Goal: Task Accomplishment & Management: Manage account settings

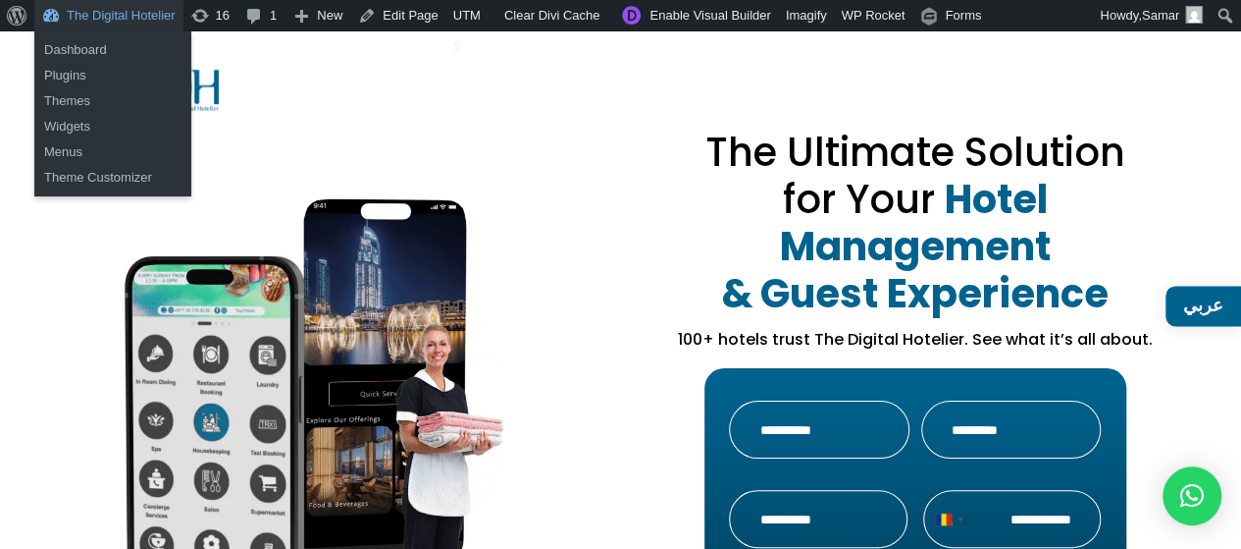
click at [147, 23] on link "The Digital Hotelier" at bounding box center [108, 15] width 149 height 31
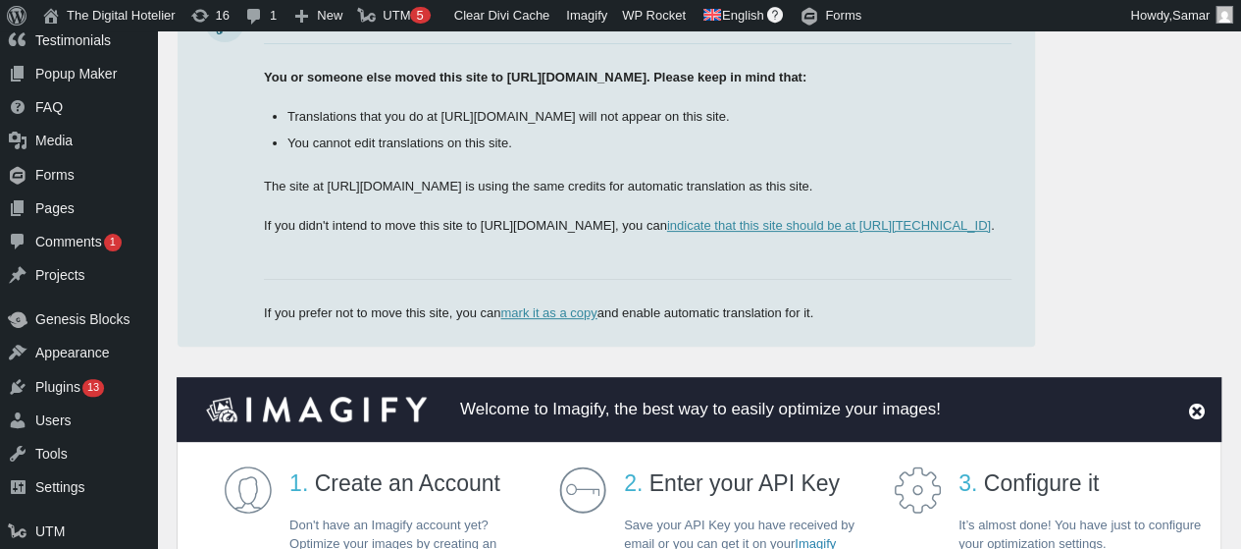
click at [1241, 76] on html "Skip to main content Skip to toolbar Dashboard Dashboard Home Updates 16 Posts …" at bounding box center [620, 106] width 1241 height 549
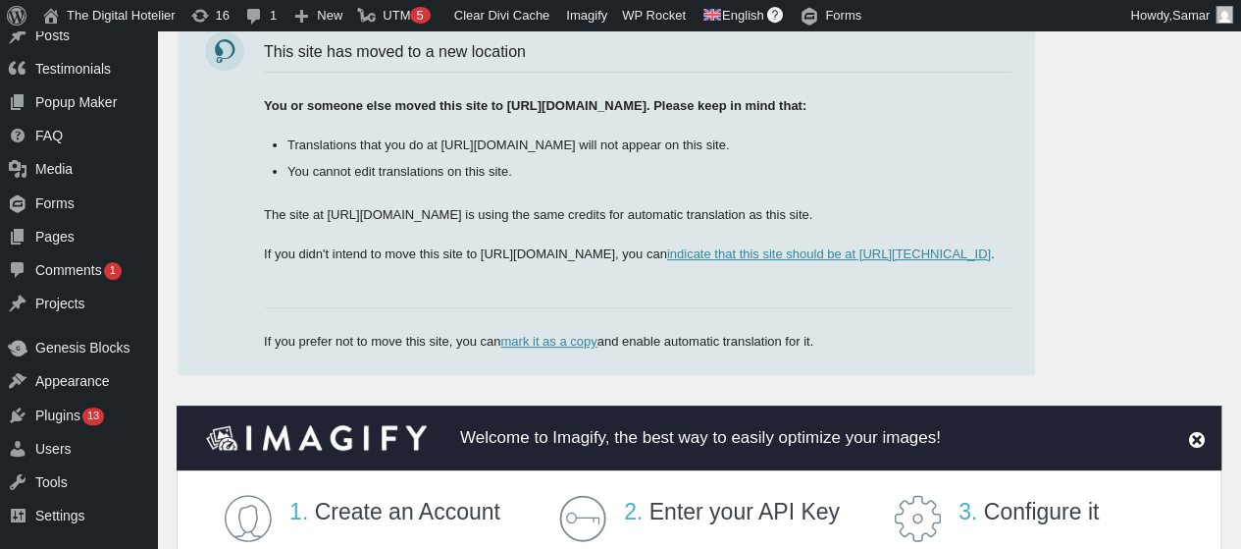
scroll to position [192, 0]
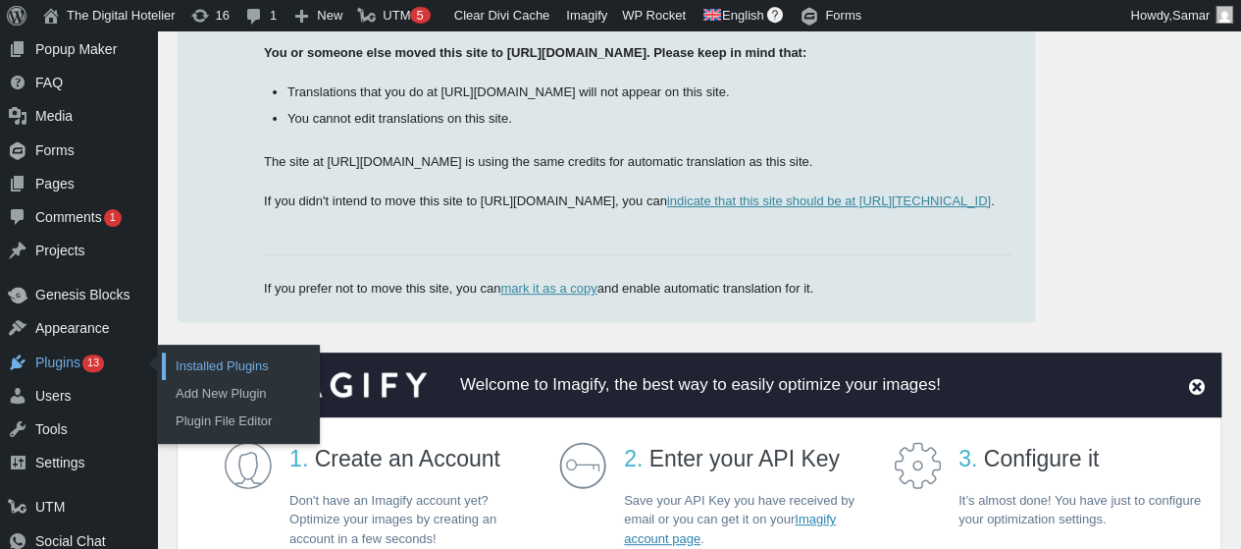
click at [175, 355] on link "Installed Plugins" at bounding box center [240, 365] width 157 height 27
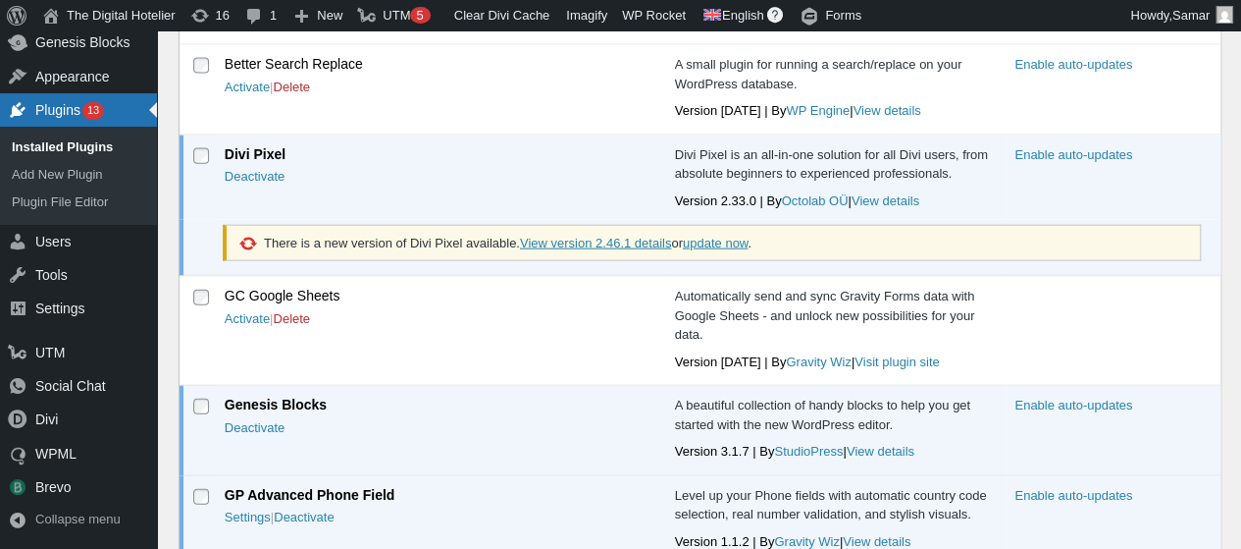
scroll to position [2194, 0]
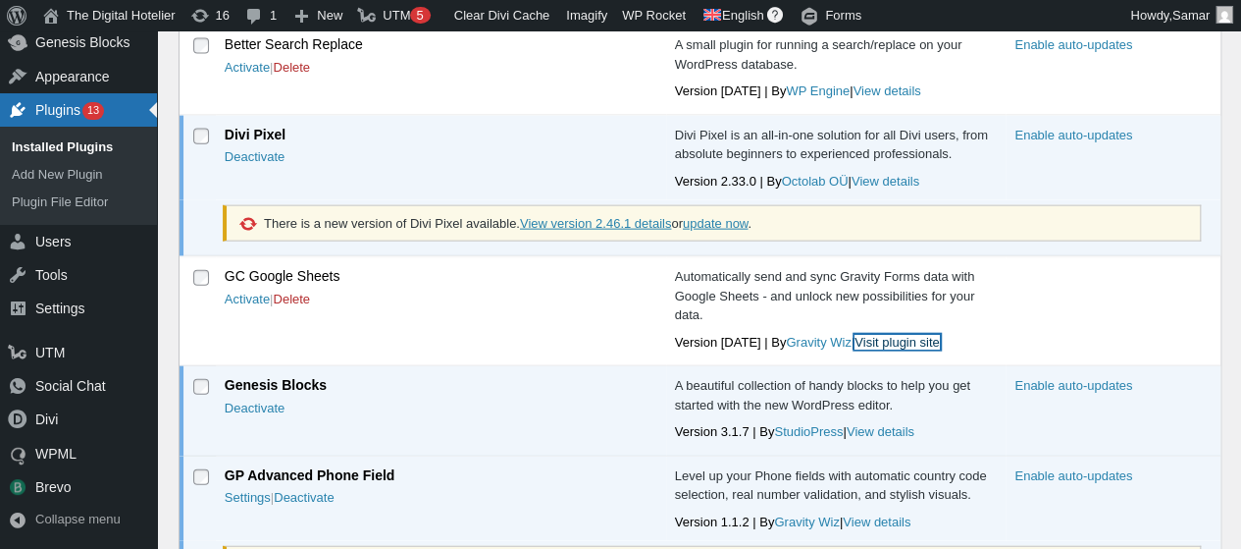
click at [870, 335] on link "Visit plugin site" at bounding box center [897, 342] width 84 height 15
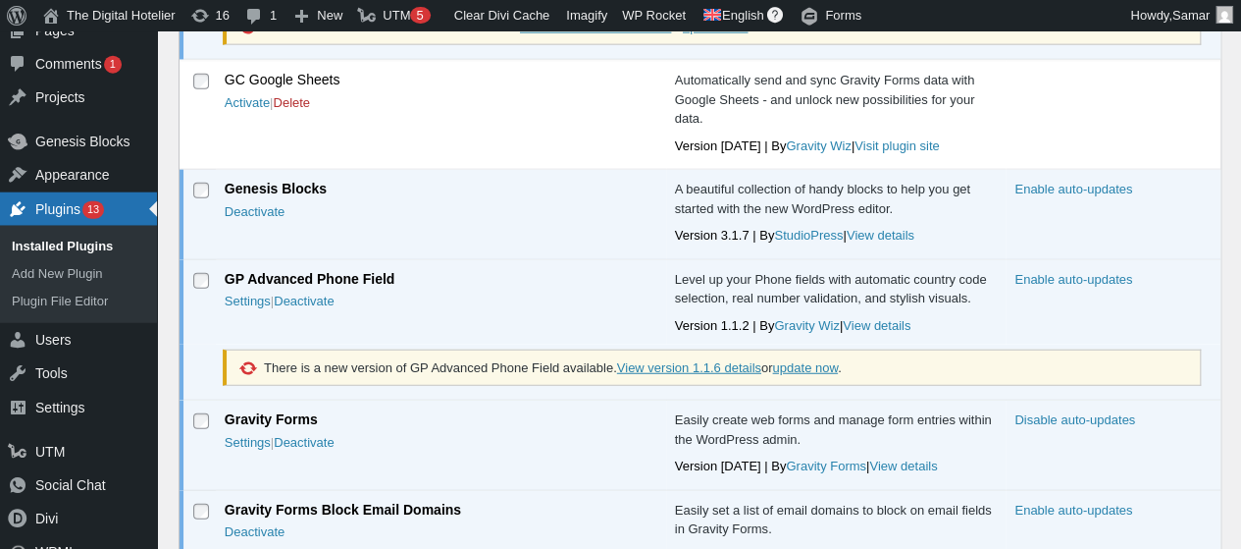
scroll to position [2489, 0]
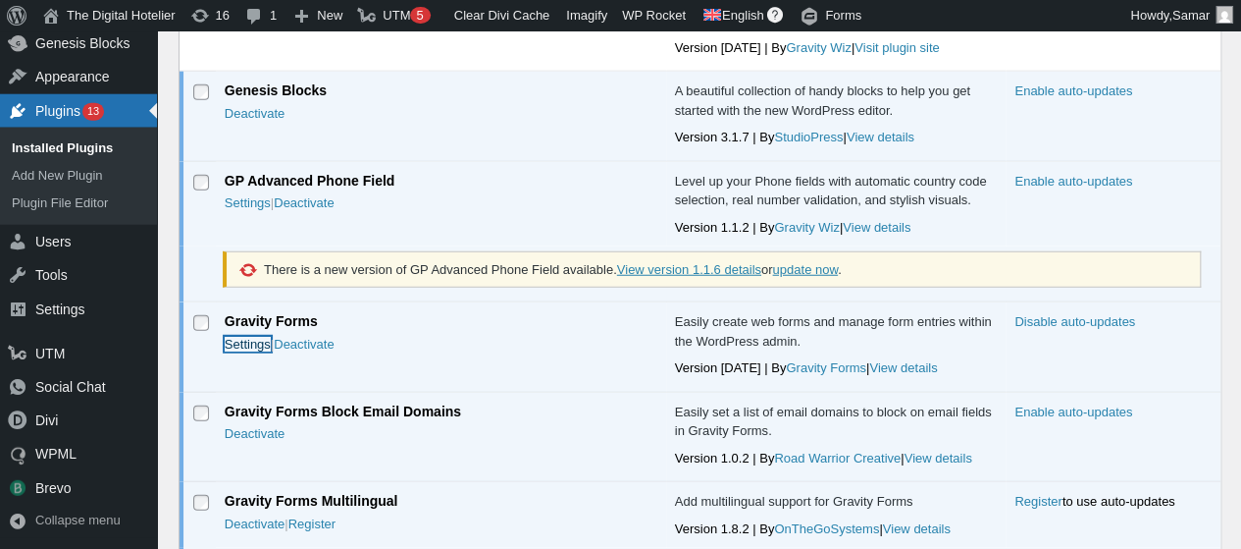
click at [241, 337] on link "Settings" at bounding box center [248, 344] width 46 height 15
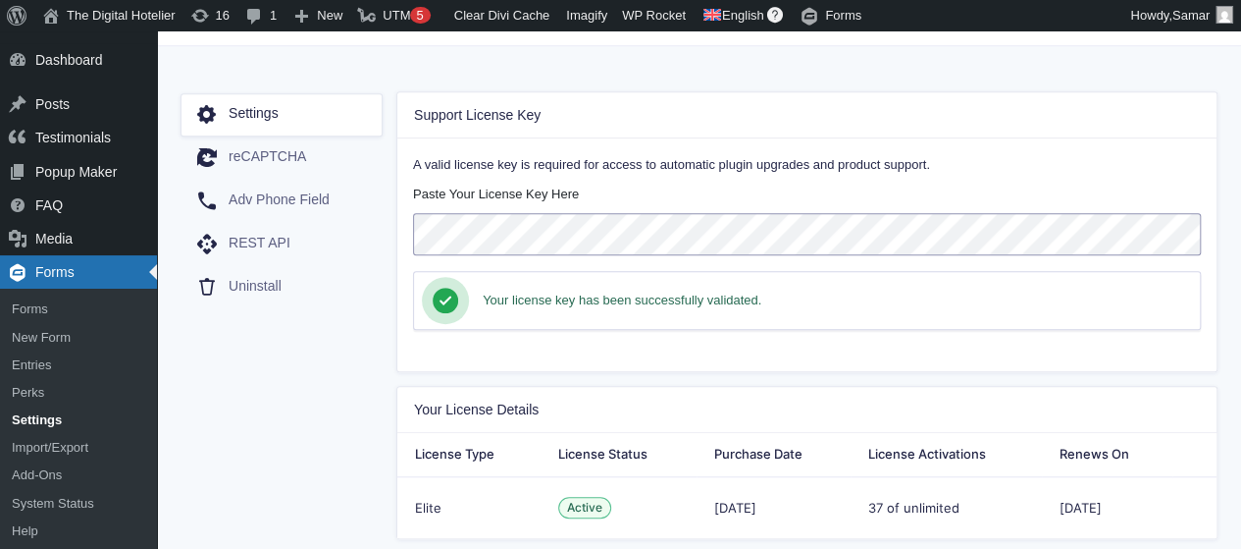
scroll to position [330, 0]
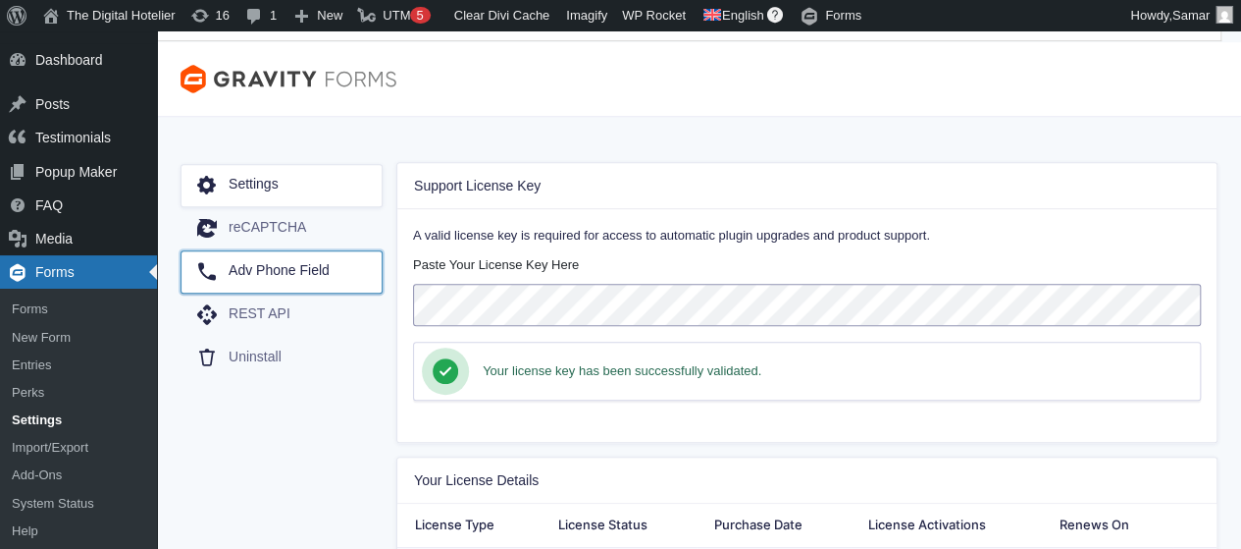
click at [239, 250] on link "Adv Phone Field" at bounding box center [282, 271] width 202 height 43
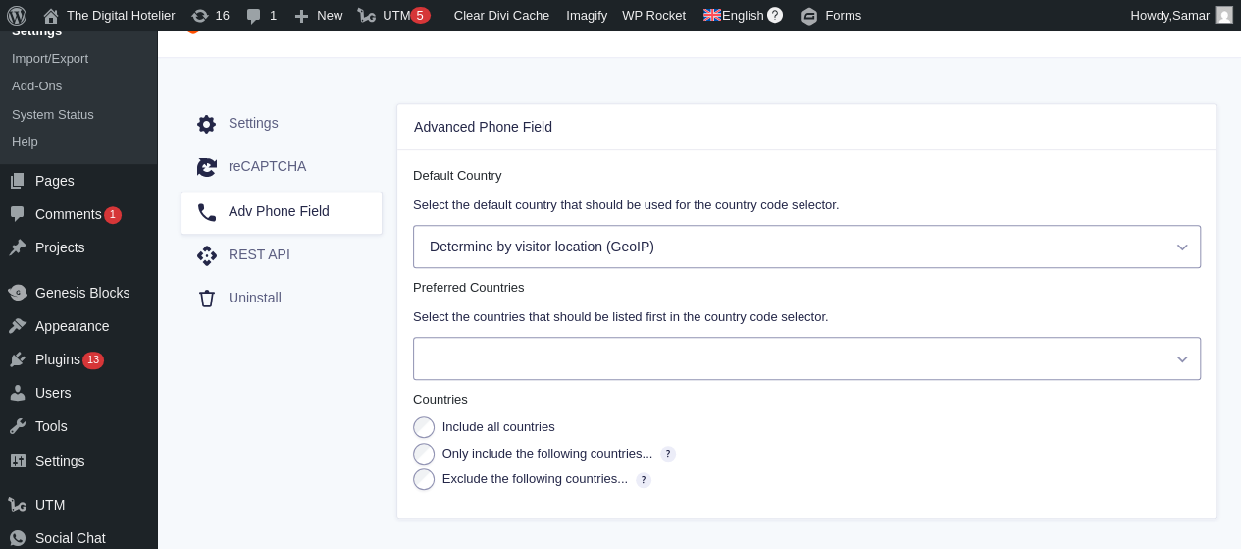
scroll to position [294, 0]
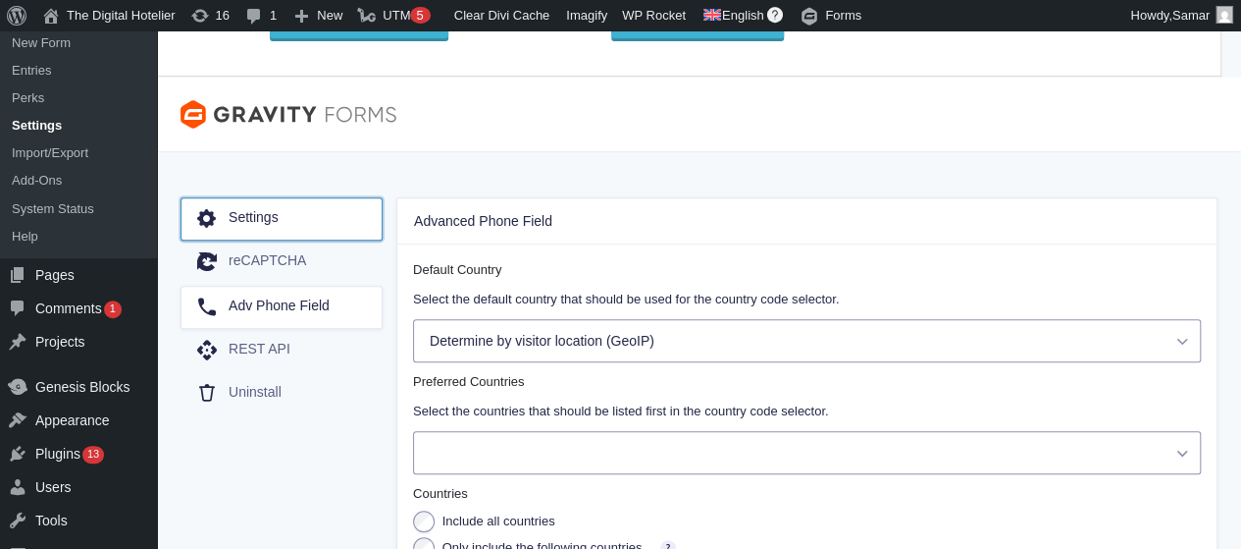
click at [256, 217] on span "Settings" at bounding box center [254, 219] width 50 height 20
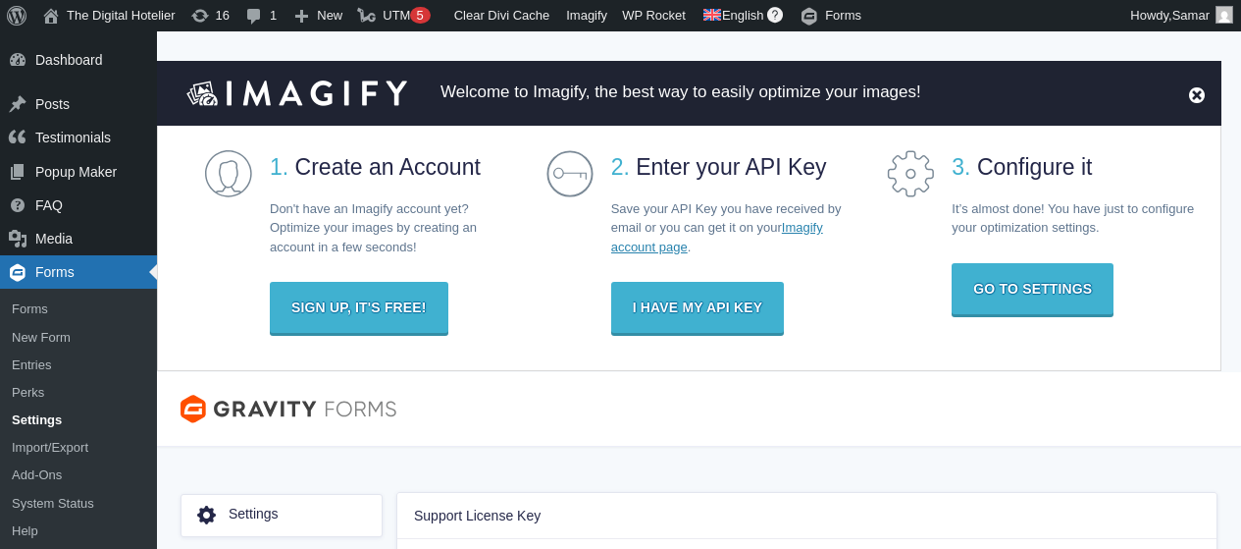
scroll to position [196, 0]
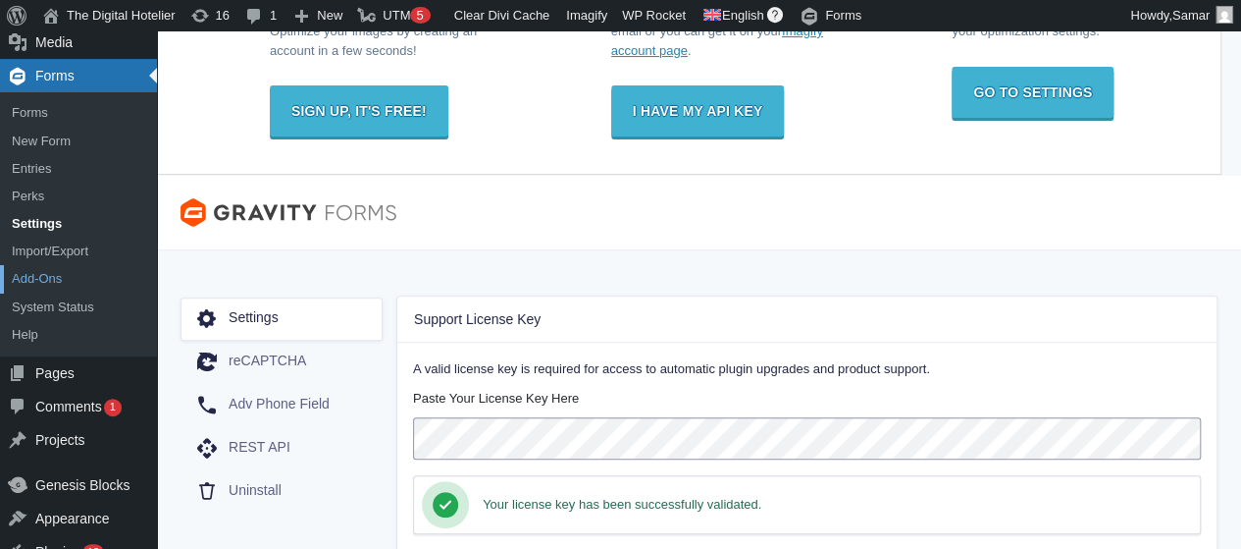
click at [82, 275] on link "Add-Ons" at bounding box center [78, 278] width 157 height 27
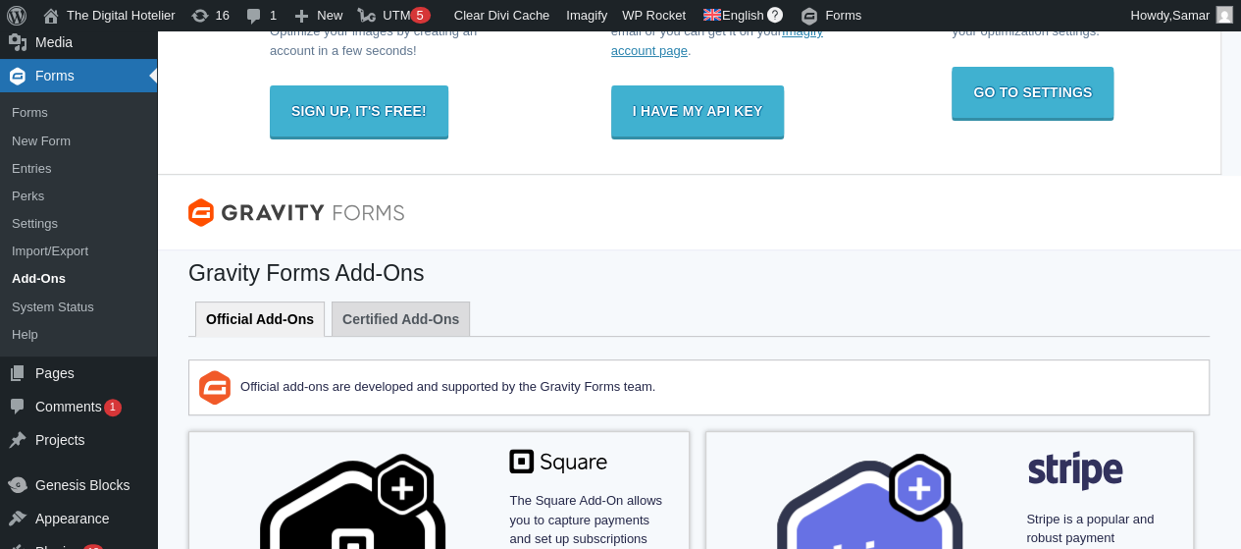
scroll to position [393, 0]
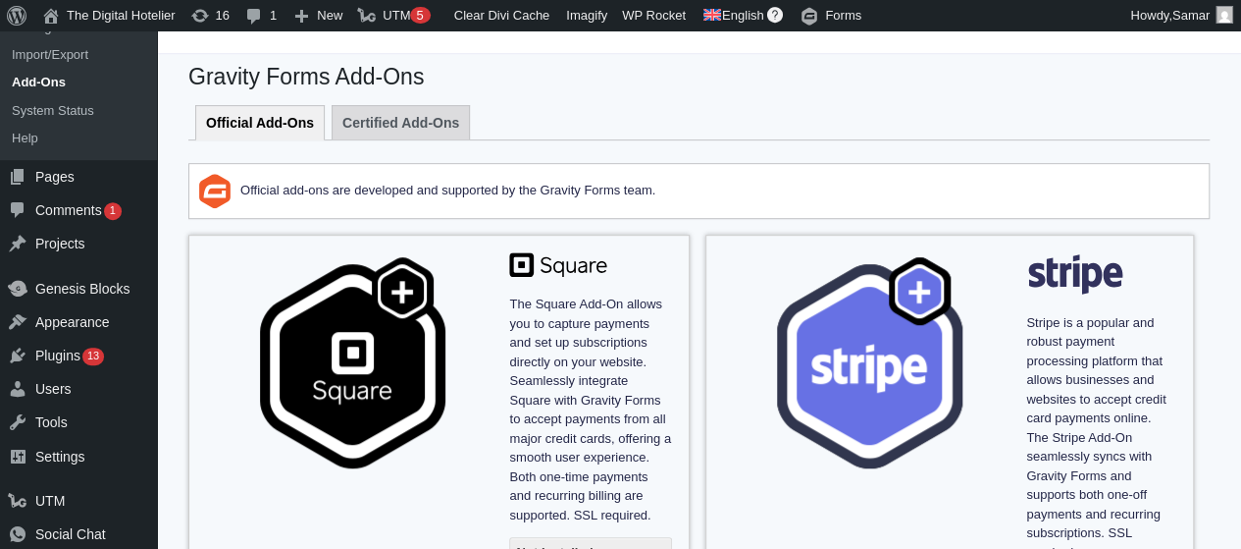
click at [324, 123] on nav "Official Add-Ons Certified Add-Ons" at bounding box center [699, 118] width 1022 height 44
click at [369, 122] on link "Certified Add-Ons" at bounding box center [401, 122] width 138 height 34
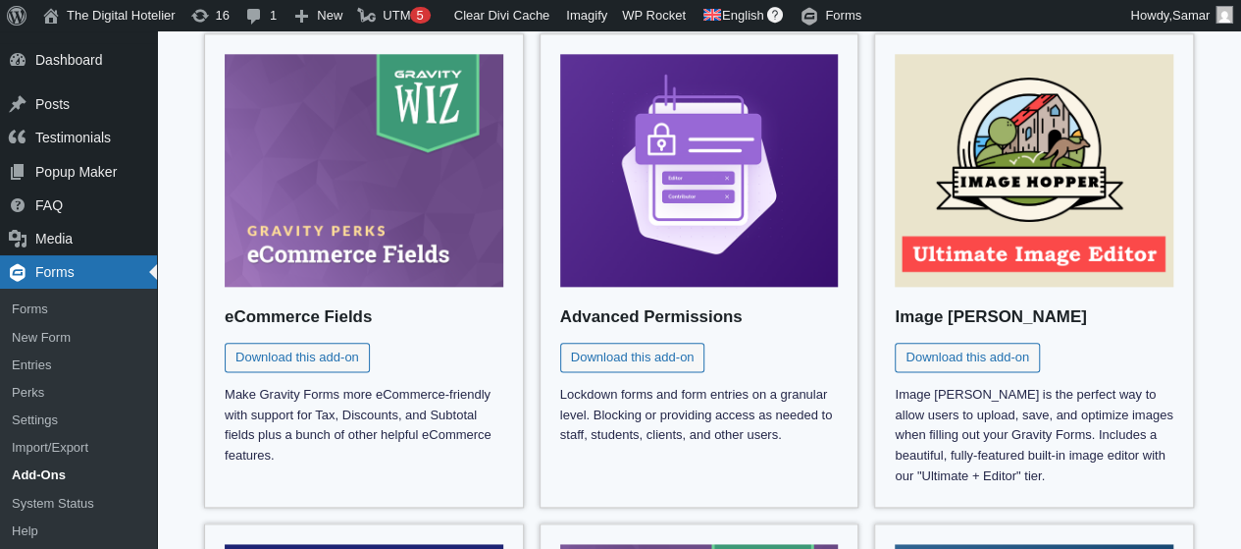
scroll to position [1019, 0]
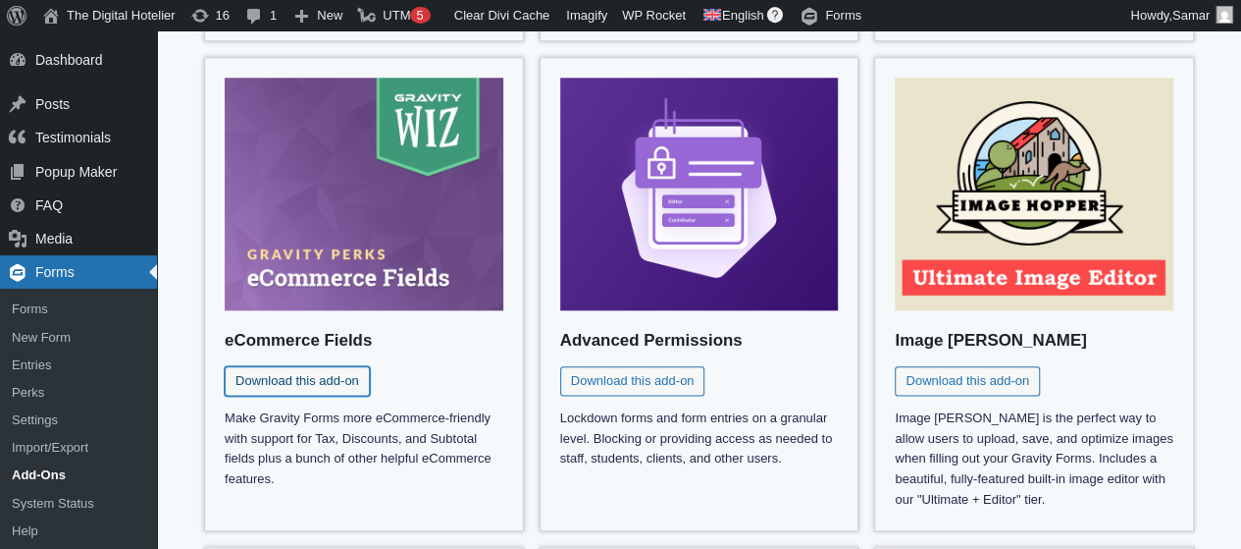
click at [265, 389] on link "Download this add-on" at bounding box center [297, 380] width 145 height 29
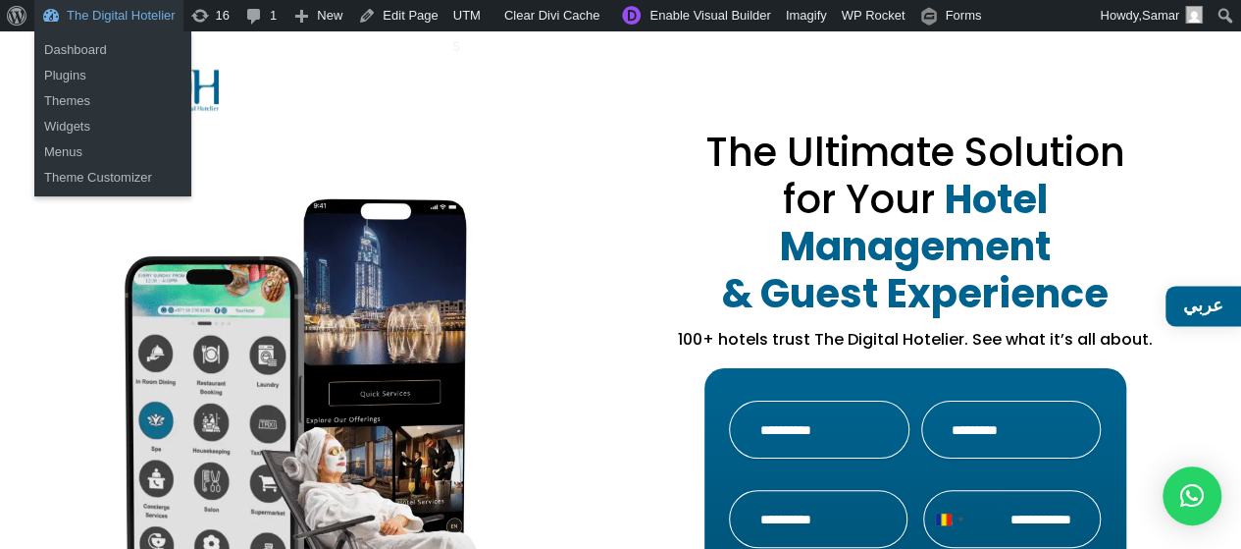
click at [95, 7] on link "The Digital Hotelier" at bounding box center [108, 15] width 149 height 31
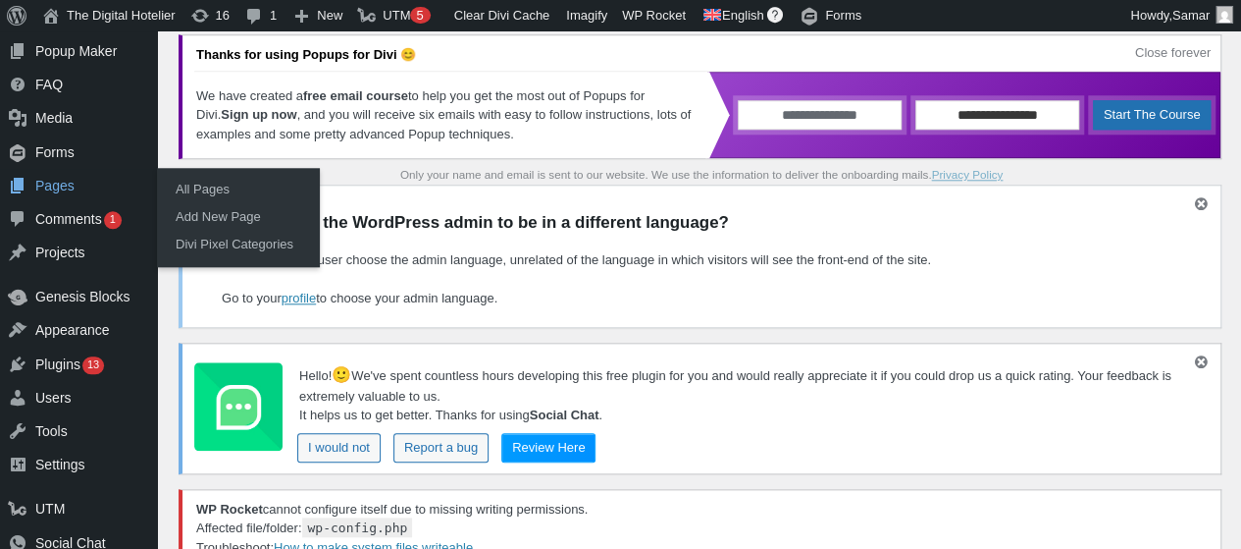
scroll to position [883, 0]
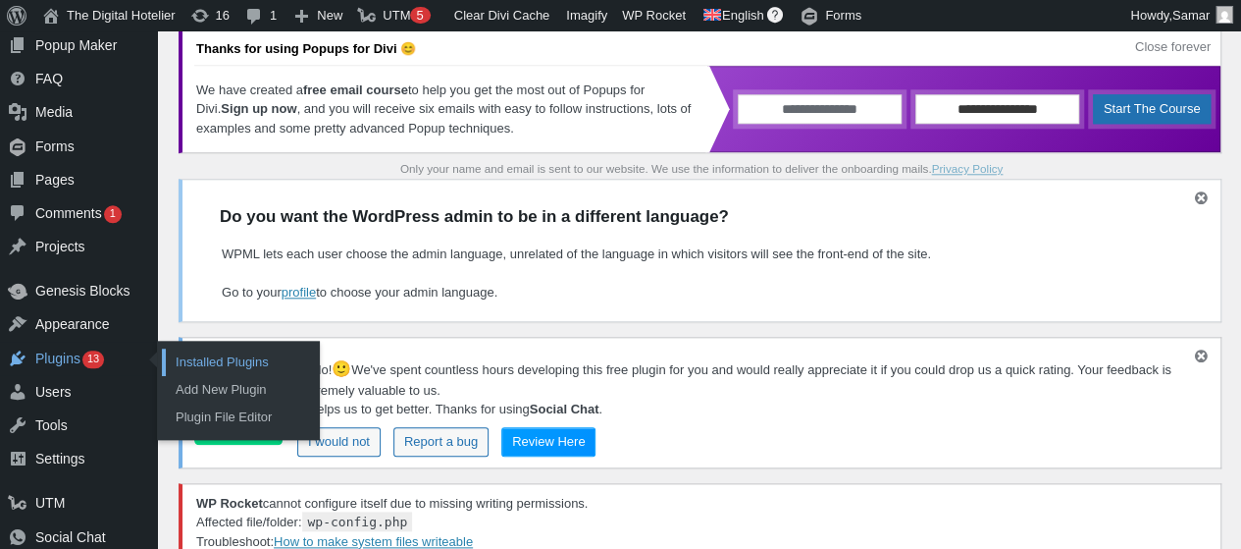
click at [262, 372] on link "Installed Plugins" at bounding box center [240, 361] width 157 height 27
